Goal: Find specific page/section: Find specific page/section

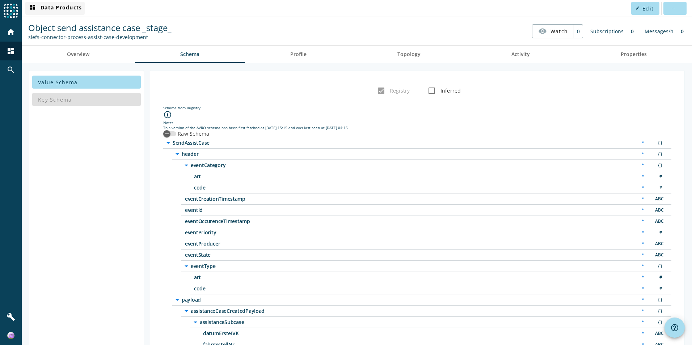
click at [63, 9] on span "dashboard Data Products" at bounding box center [55, 8] width 54 height 9
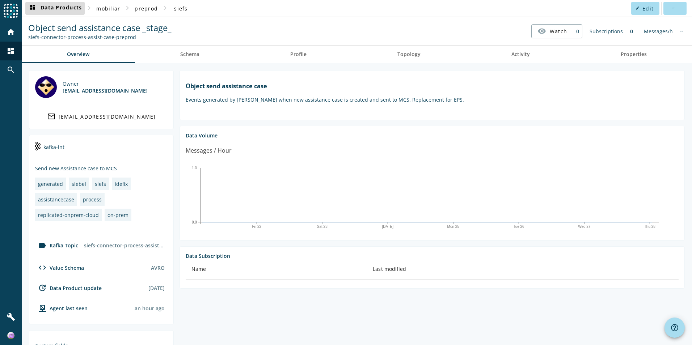
click at [68, 8] on span "dashboard Data Products" at bounding box center [55, 8] width 54 height 9
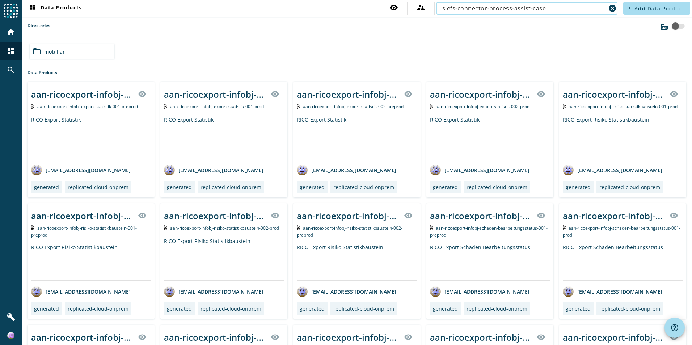
type input "siefs-connector-process-assist-case"
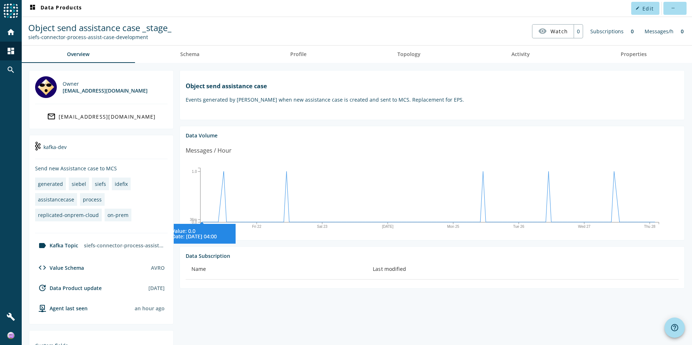
scroll to position [115, 0]
